Goal: Task Accomplishment & Management: Use online tool/utility

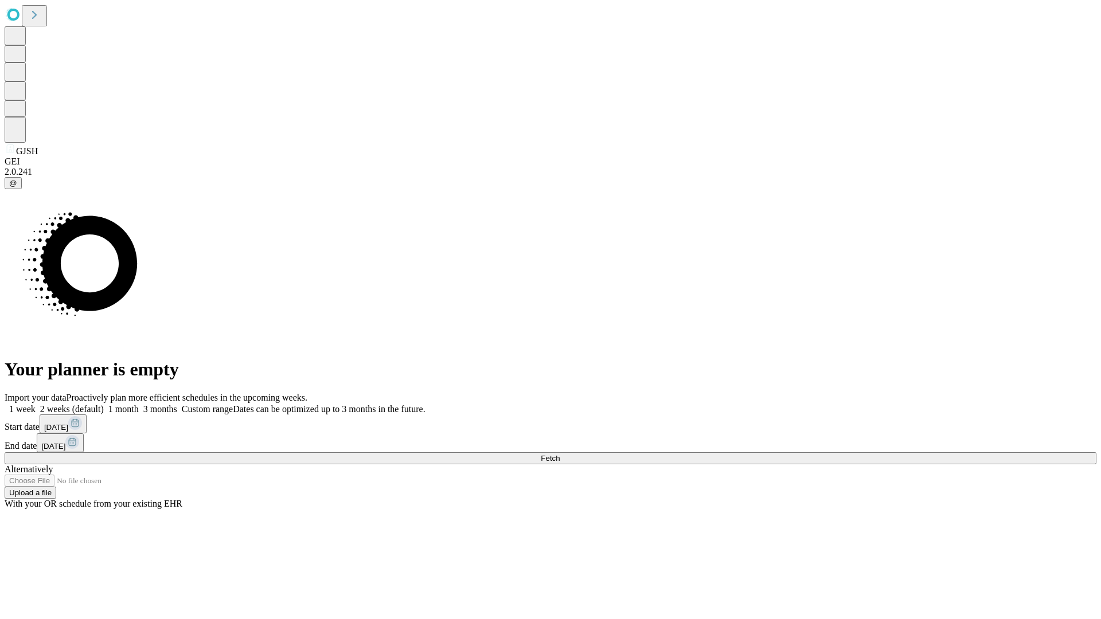
click at [560, 454] on span "Fetch" at bounding box center [550, 458] width 19 height 9
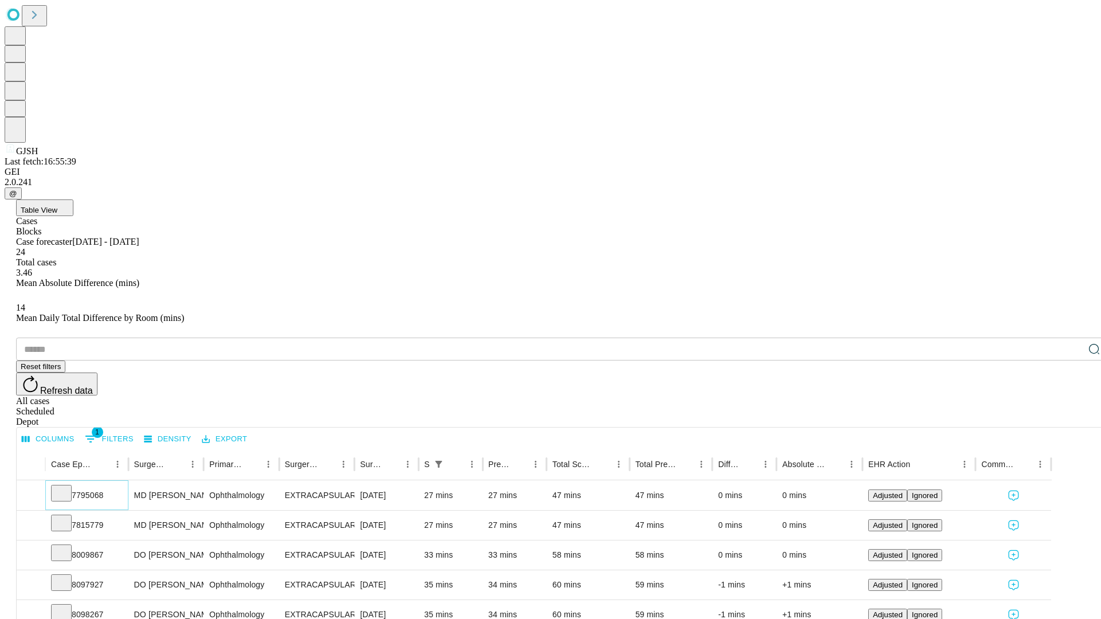
click at [67, 487] on icon at bounding box center [61, 492] width 11 height 11
